Goal: Information Seeking & Learning: Learn about a topic

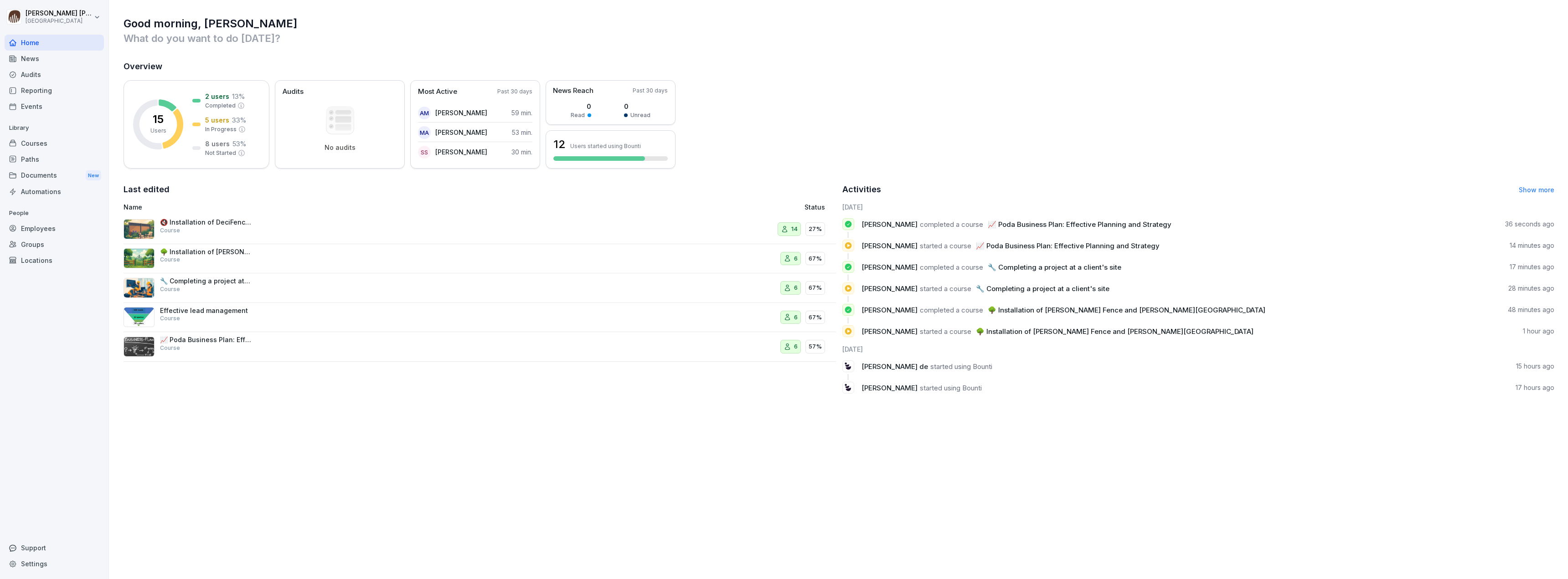
click at [225, 313] on p "Effective lead management" at bounding box center [205, 310] width 91 height 8
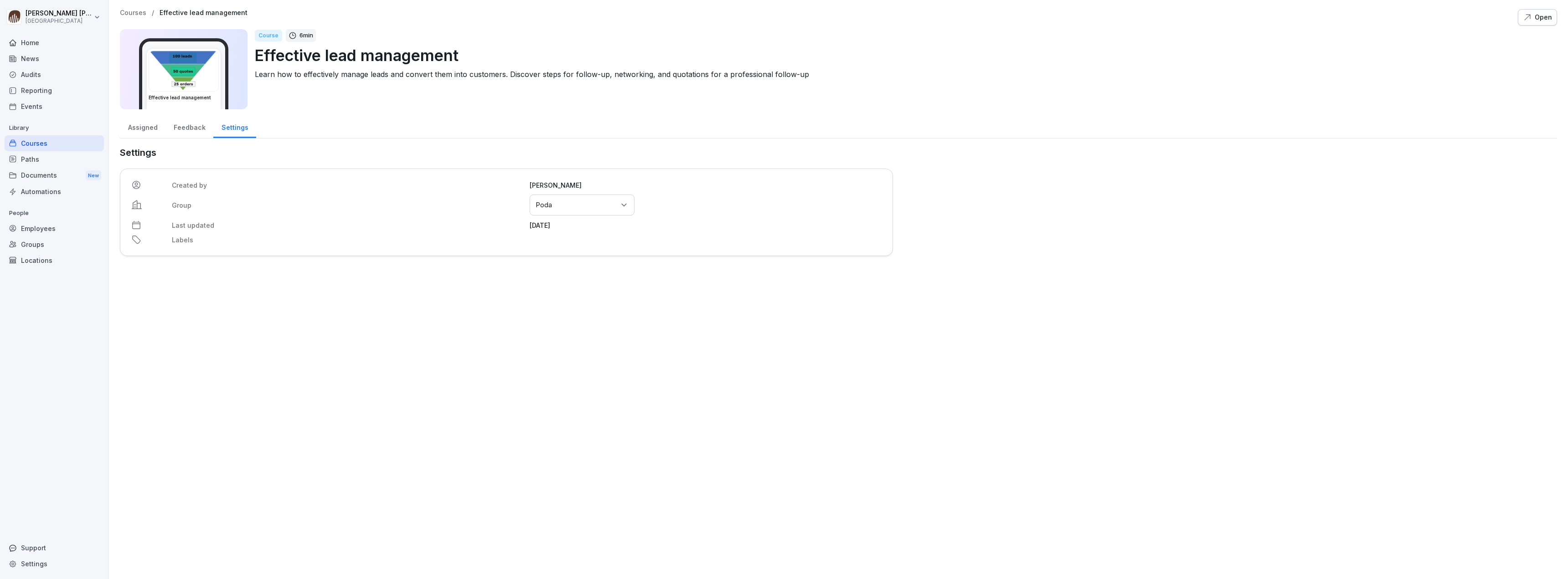
click at [184, 129] on div "Feedback" at bounding box center [189, 126] width 48 height 23
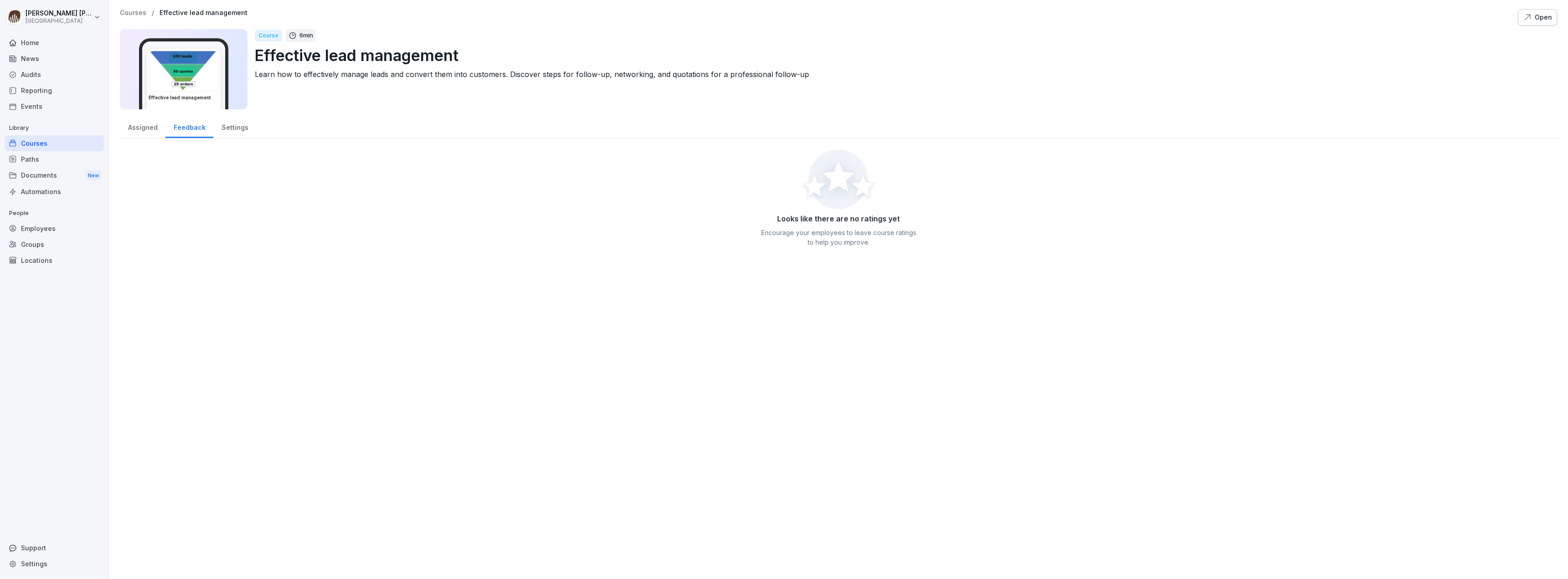
click at [138, 123] on div "Assigned" at bounding box center [142, 126] width 45 height 23
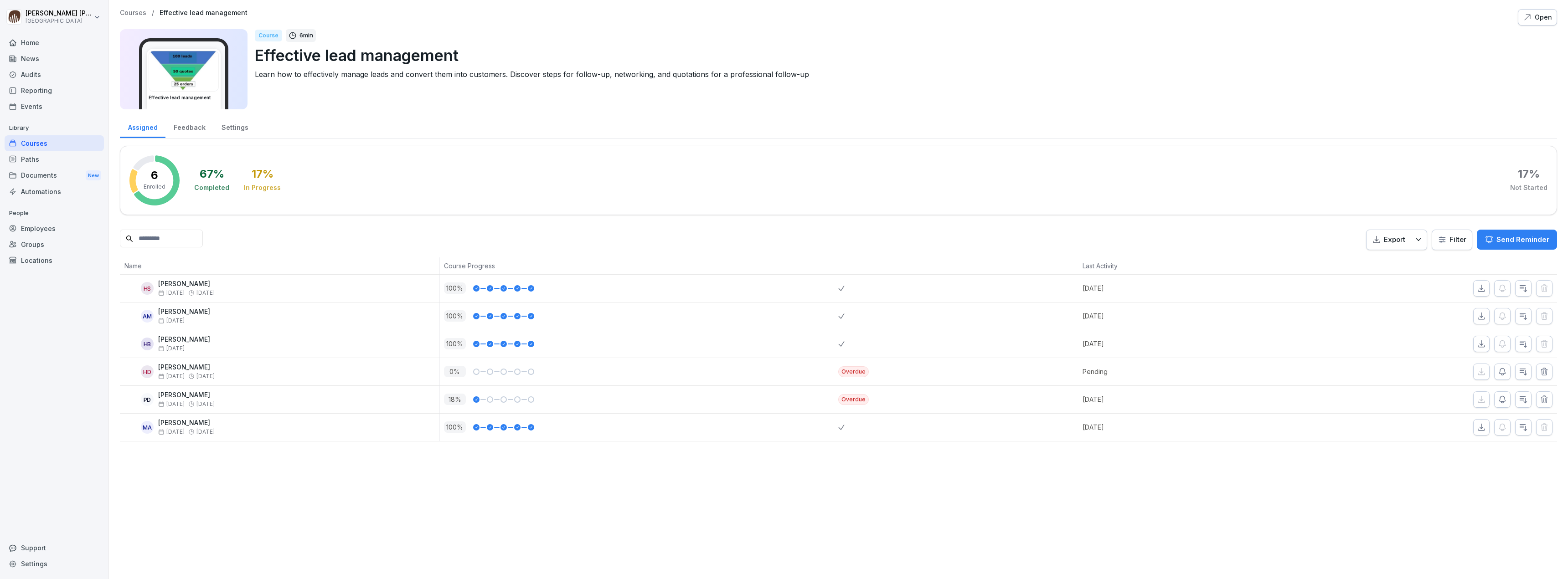
click at [235, 126] on div "Settings" at bounding box center [235, 126] width 43 height 23
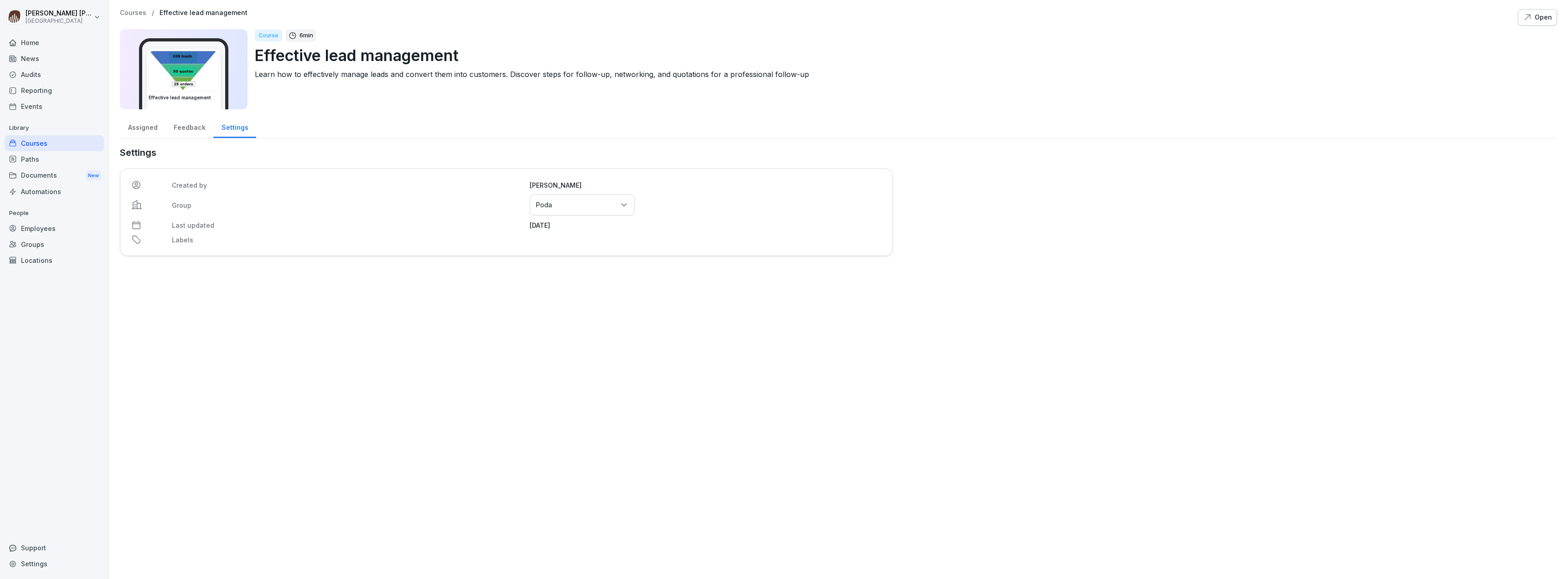
click at [129, 130] on div "Assigned" at bounding box center [142, 126] width 45 height 23
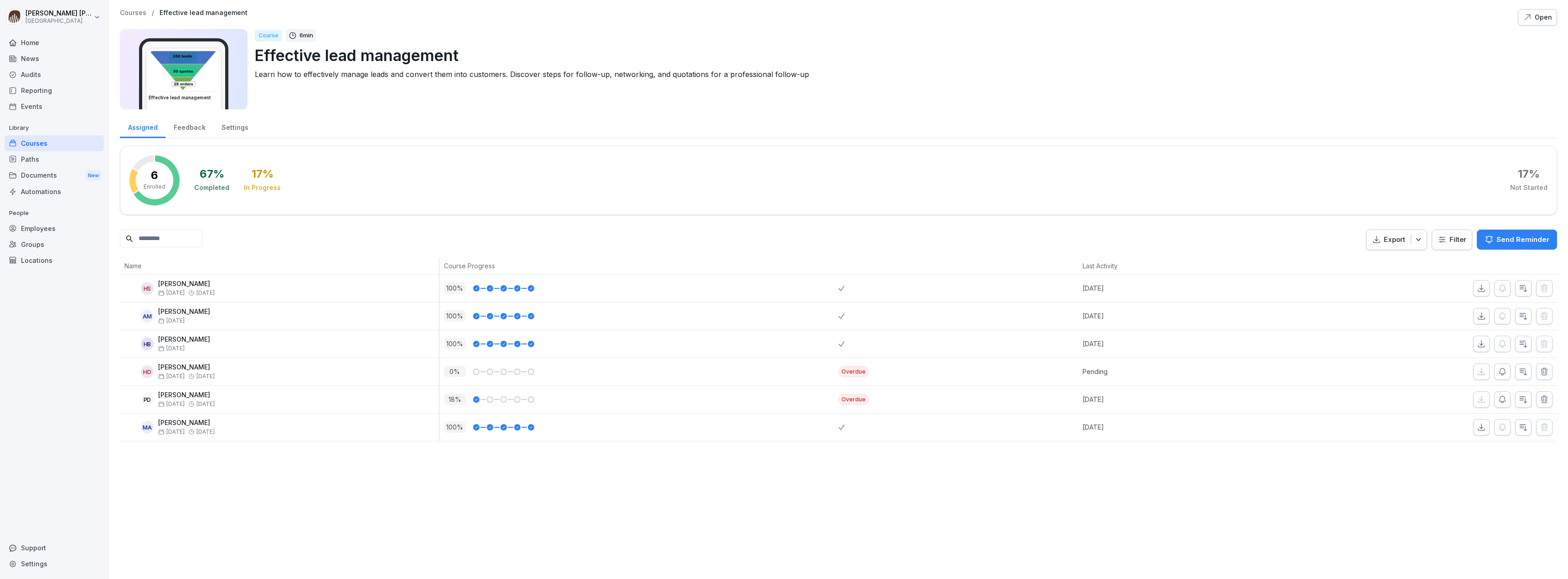
click at [184, 129] on div "Feedback" at bounding box center [189, 126] width 48 height 23
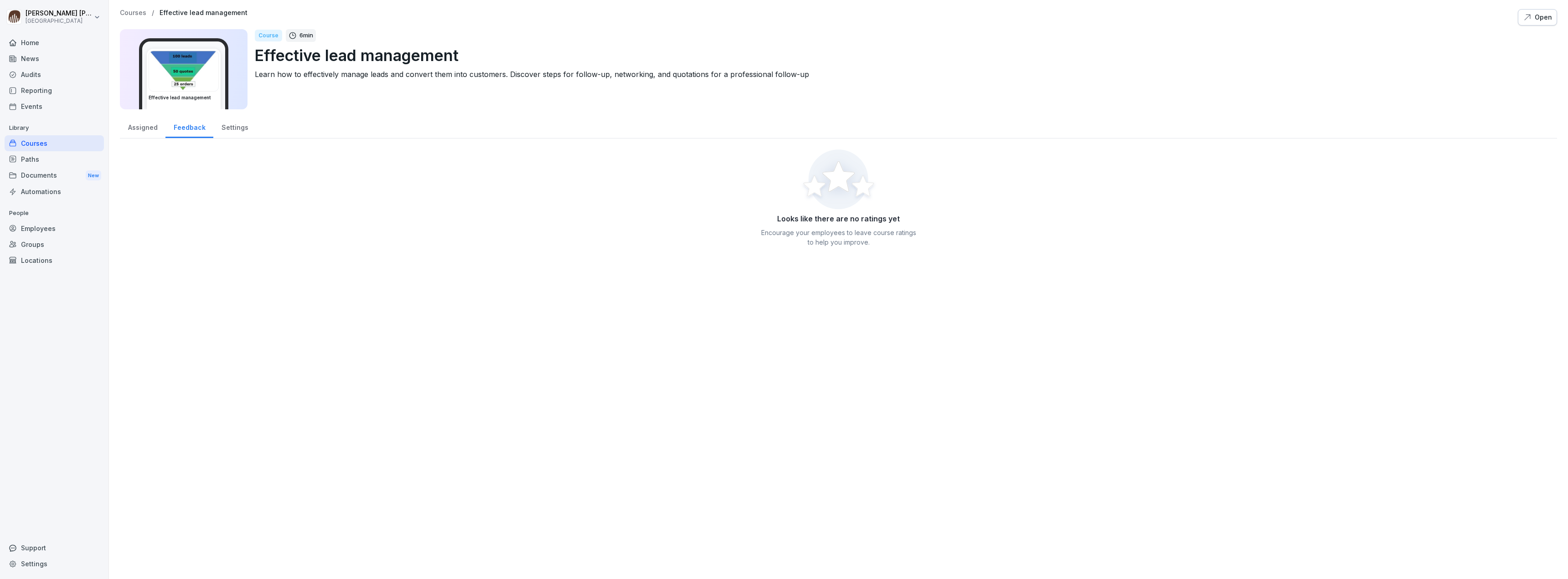
click at [240, 131] on div "Settings" at bounding box center [235, 126] width 43 height 23
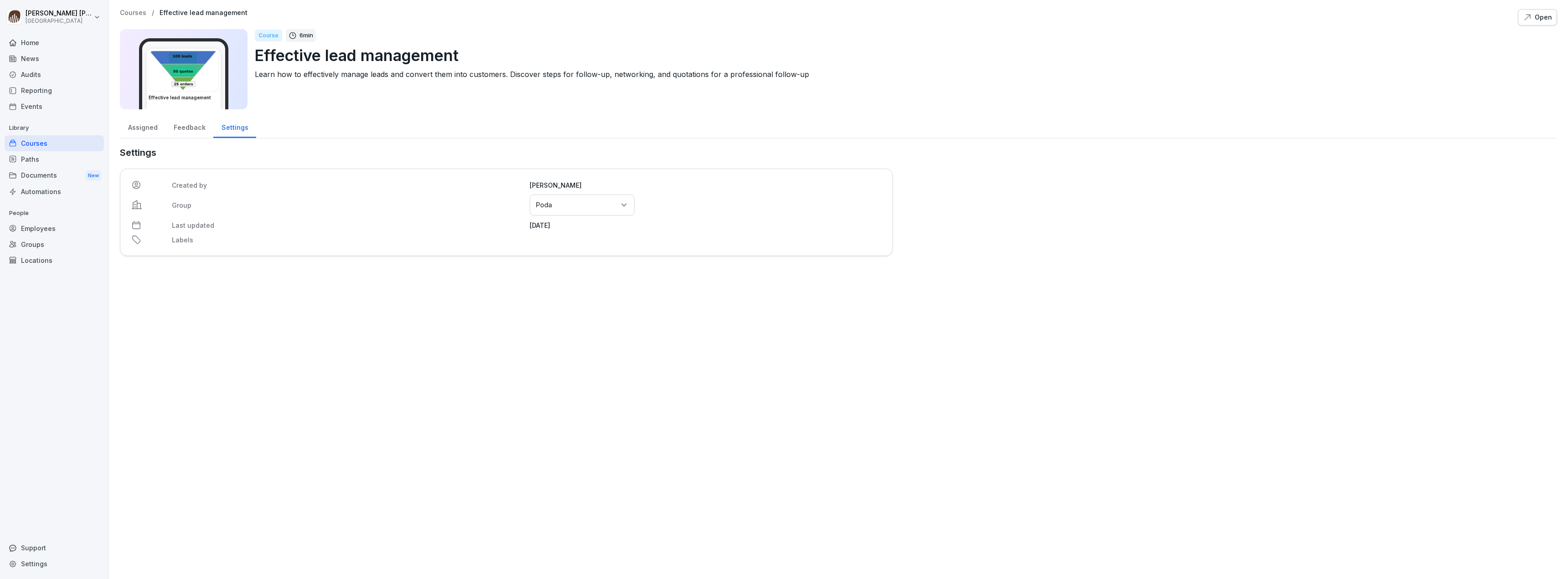
click at [172, 131] on div "Feedback" at bounding box center [189, 126] width 48 height 23
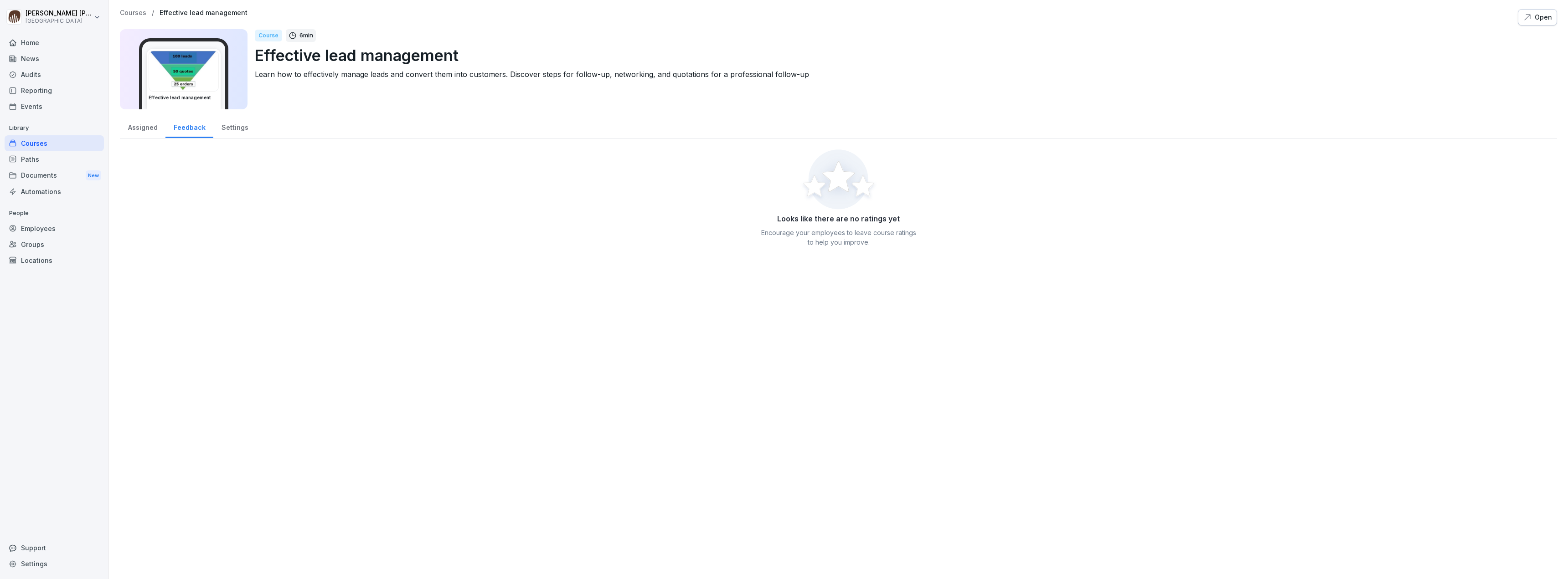
click at [129, 129] on div "Assigned" at bounding box center [142, 126] width 45 height 23
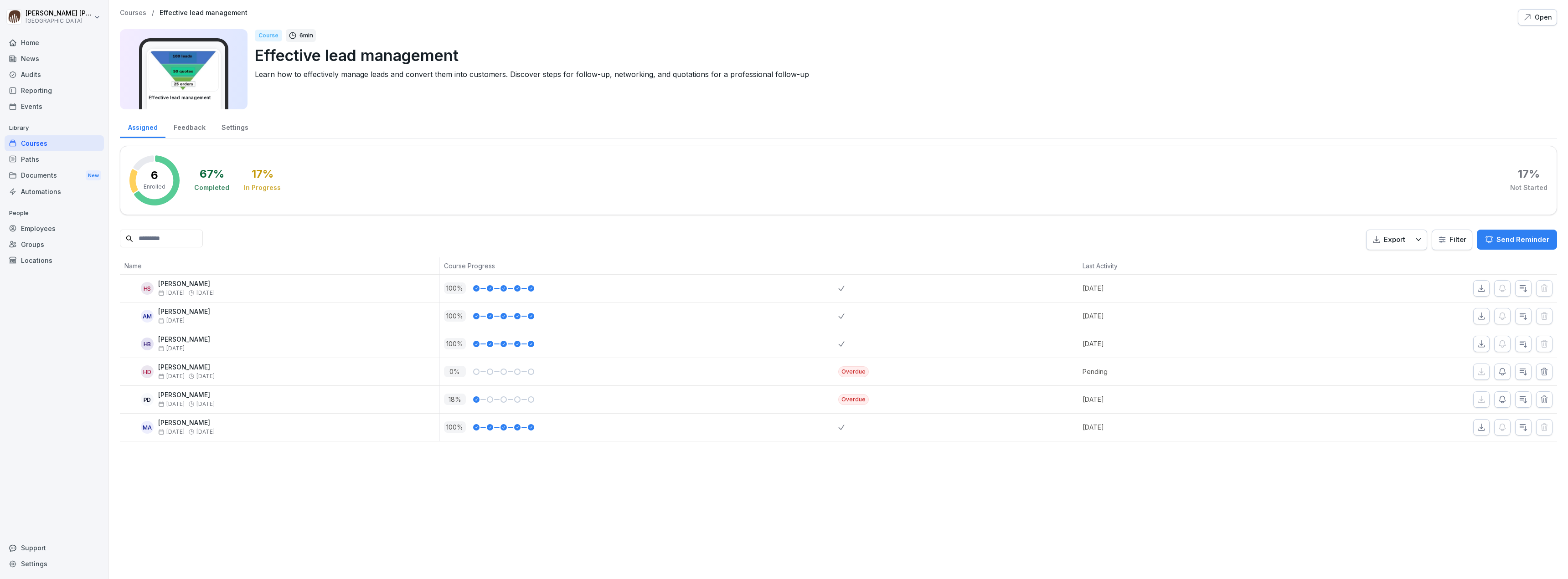
click at [312, 103] on div "Course 6 min Effective lead management Learn how to effectively manage leads an…" at bounding box center [903, 69] width 1295 height 80
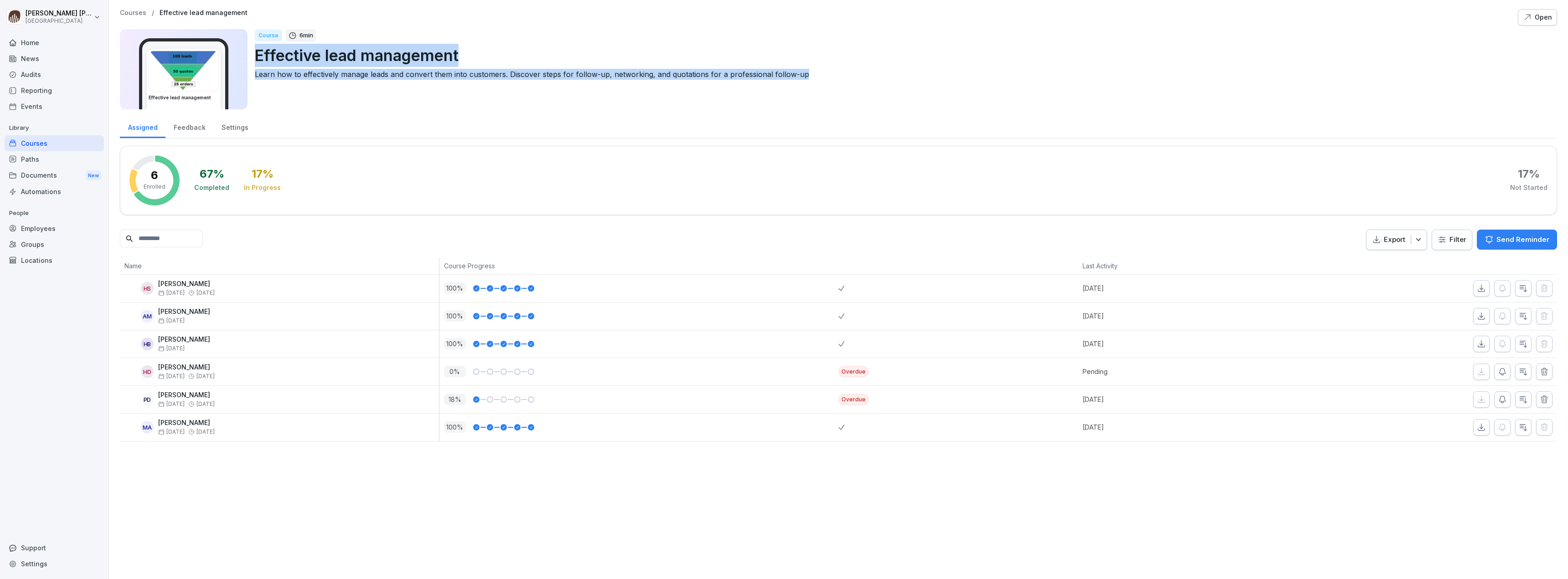
drag, startPoint x: 256, startPoint y: 54, endPoint x: 916, endPoint y: 91, distance: 661.0
click at [915, 91] on div "Course 6 min Effective lead management Learn how to effectively manage leads an…" at bounding box center [903, 69] width 1295 height 80
click at [856, 113] on div "Courses / Effective lead management Open Effective lead management Course 6 min…" at bounding box center [838, 62] width 1437 height 105
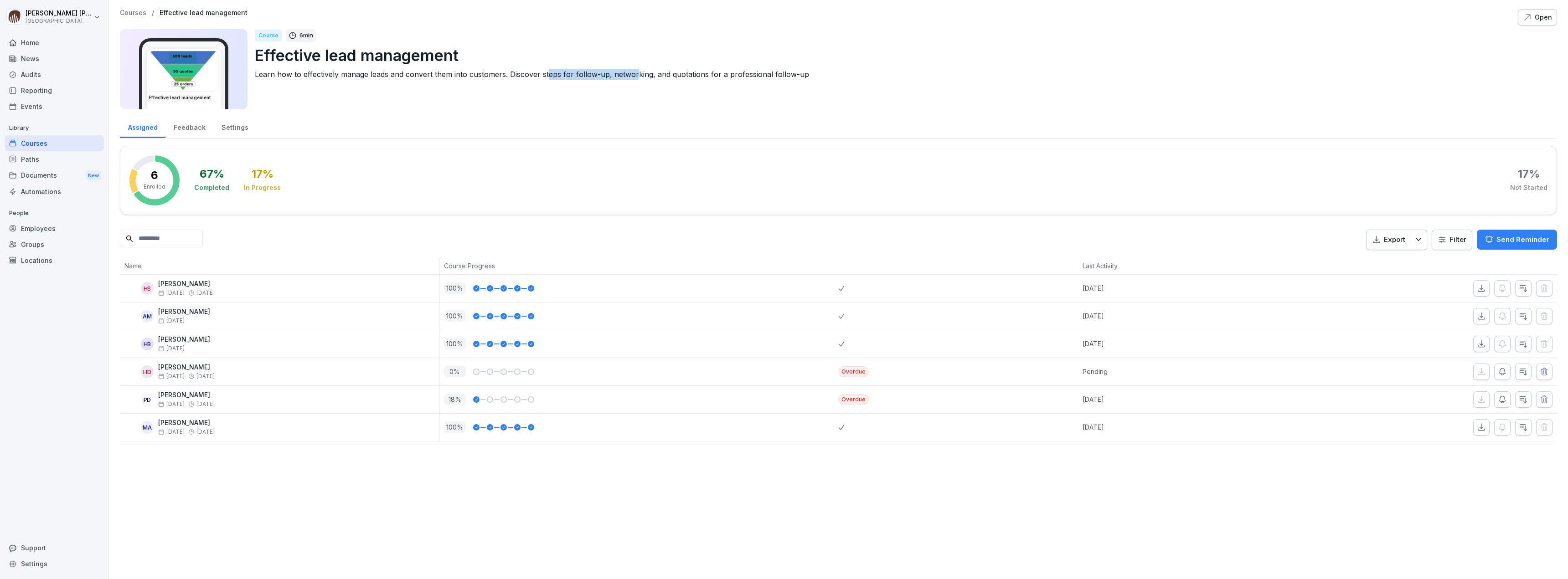
drag, startPoint x: 633, startPoint y: 75, endPoint x: 534, endPoint y: 73, distance: 99.0
click at [534, 74] on p "Learn how to effectively manage leads and convert them into customers. Discover…" at bounding box center [903, 74] width 1295 height 11
click at [816, 62] on p "Effective lead management" at bounding box center [903, 54] width 1295 height 23
